Goal: Task Accomplishment & Management: Manage account settings

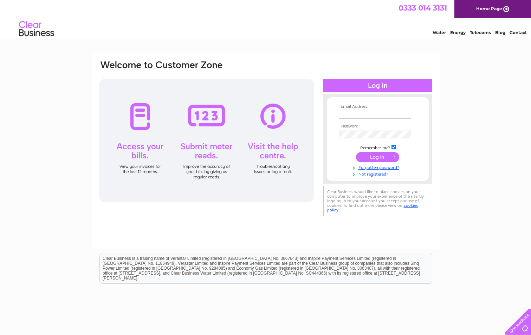
type input "mischas7@aol.com"
click at [378, 155] on input "submit" at bounding box center [377, 157] width 43 height 10
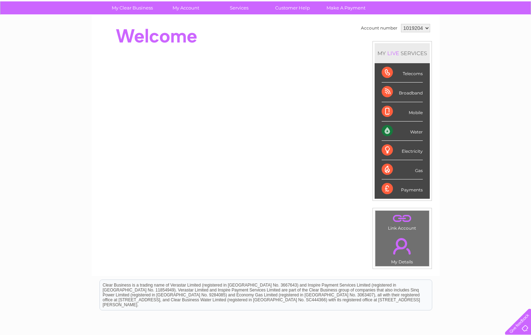
scroll to position [12, 0]
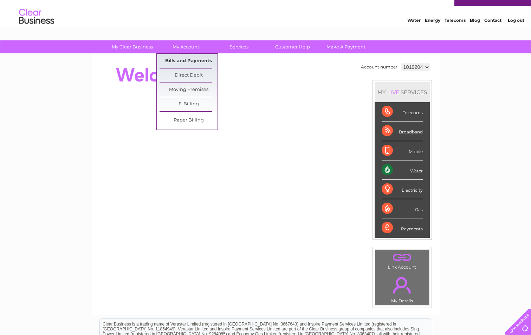
click at [186, 61] on link "Bills and Payments" at bounding box center [188, 61] width 58 height 14
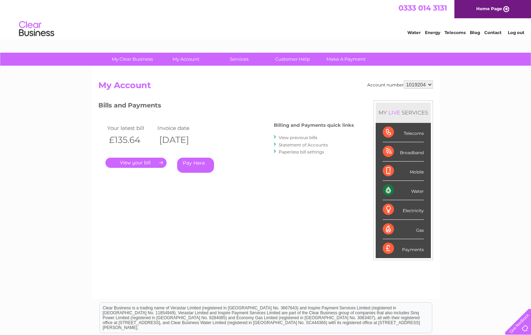
click at [143, 161] on link "." at bounding box center [135, 163] width 61 height 10
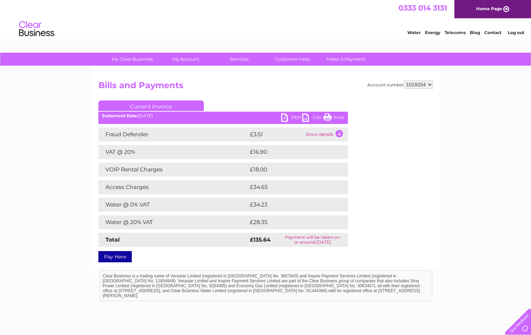
click at [339, 134] on td "Show details" at bounding box center [326, 135] width 44 height 14
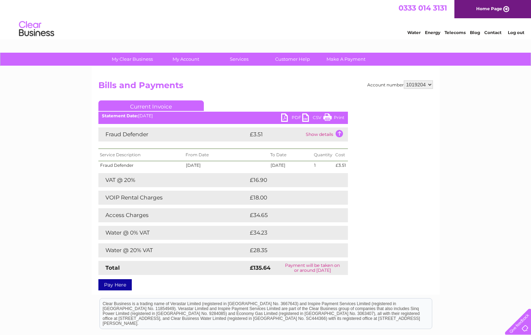
click at [340, 132] on td "Show details" at bounding box center [326, 135] width 44 height 14
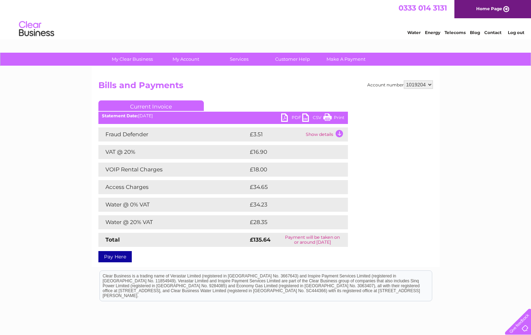
click at [339, 117] on link "Print" at bounding box center [333, 118] width 21 height 10
